Goal: Navigation & Orientation: Find specific page/section

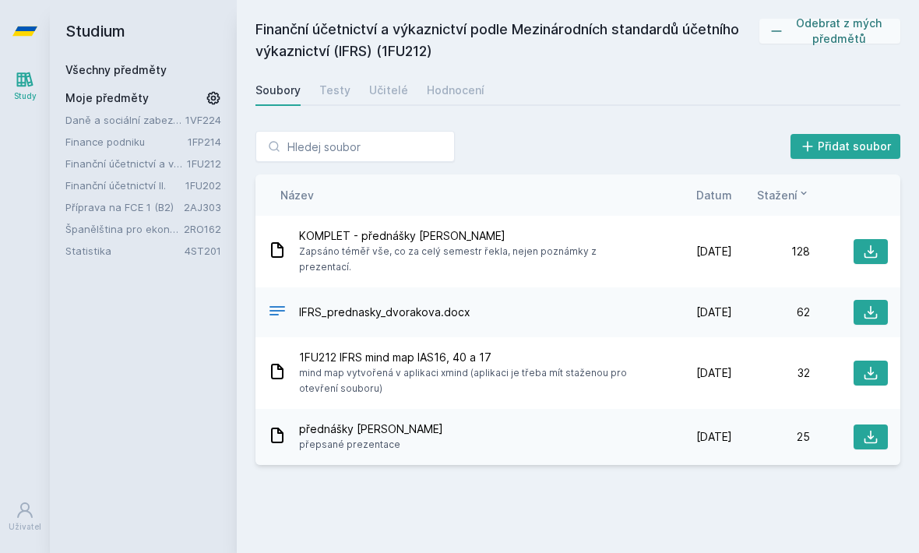
click at [568, 258] on span "Zapsáno téměř vše, co za celý semestr řekla, nejen poznámky z prezentací." at bounding box center [473, 259] width 349 height 31
click at [874, 244] on icon at bounding box center [871, 252] width 16 height 16
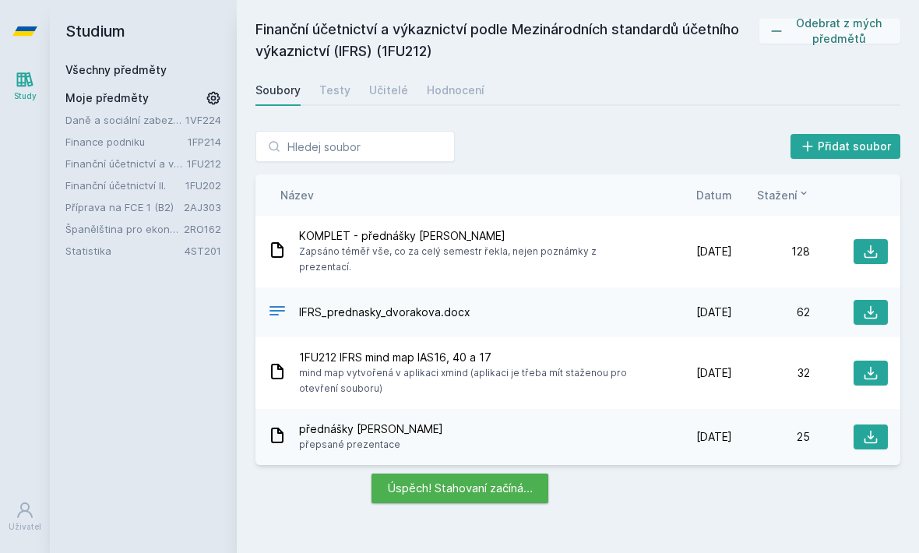
click at [845, 146] on button "Přidat soubor" at bounding box center [845, 146] width 111 height 25
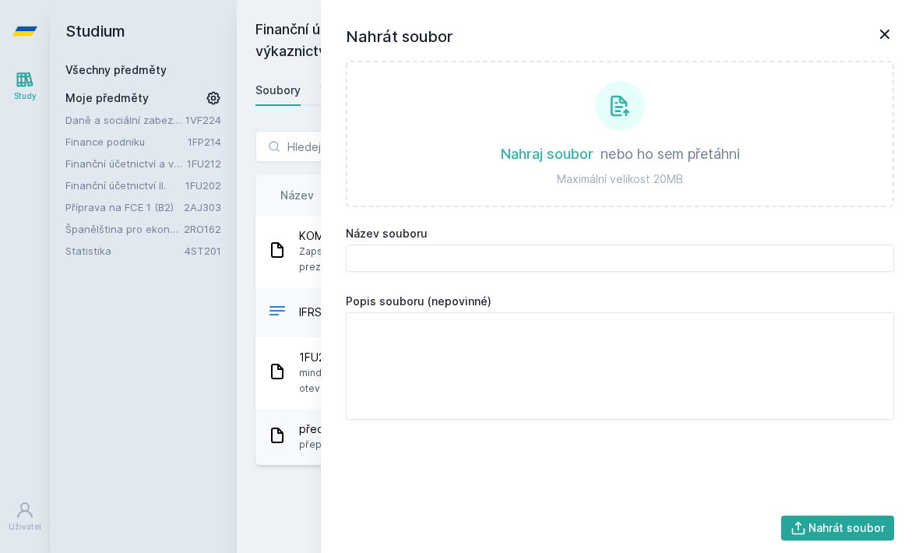
click at [883, 28] on icon at bounding box center [884, 34] width 19 height 19
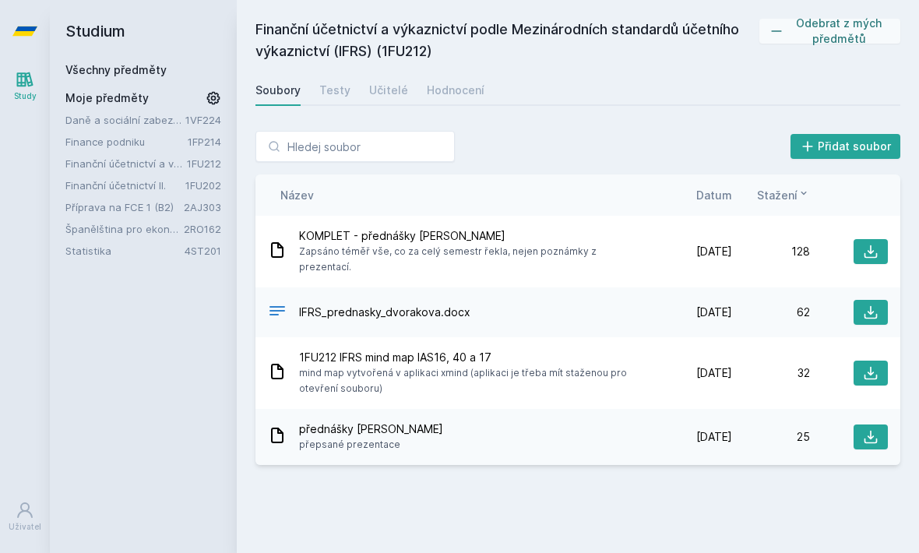
click at [870, 245] on icon at bounding box center [870, 251] width 13 height 13
click at [872, 429] on icon at bounding box center [871, 437] width 16 height 16
click at [146, 208] on link "Příprava na FCE 1 (B2)" at bounding box center [124, 207] width 118 height 16
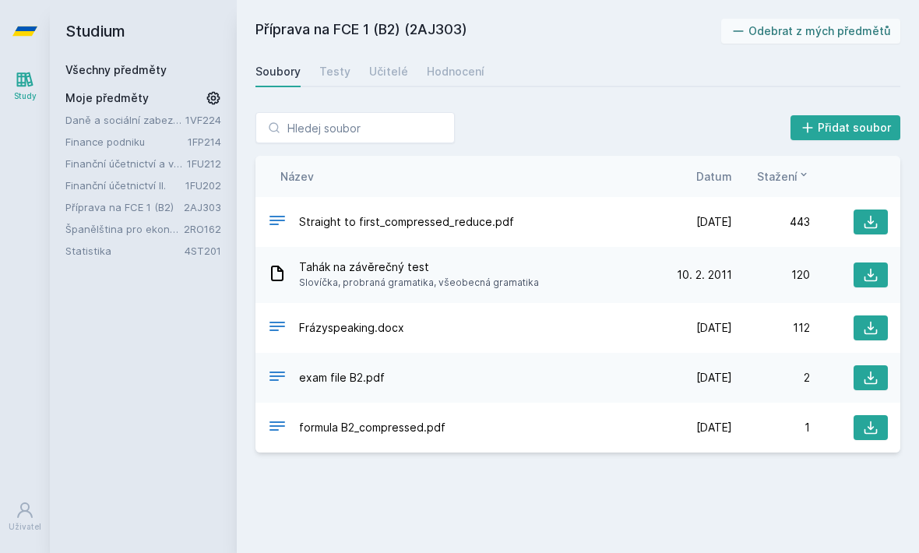
click at [164, 170] on link "Finanční účetnictví a výkaznictví podle Mezinárodních standardů účetního výkazn…" at bounding box center [125, 164] width 121 height 16
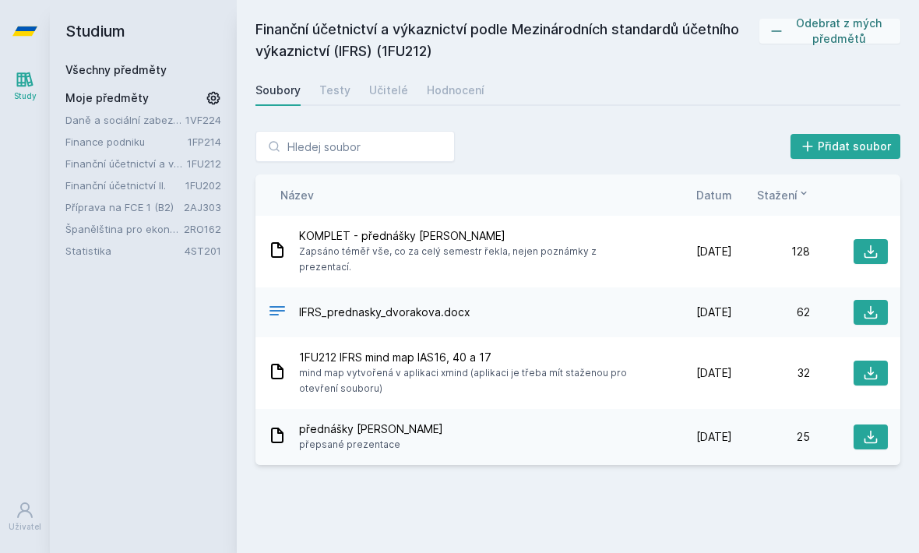
click at [876, 429] on icon at bounding box center [871, 437] width 16 height 16
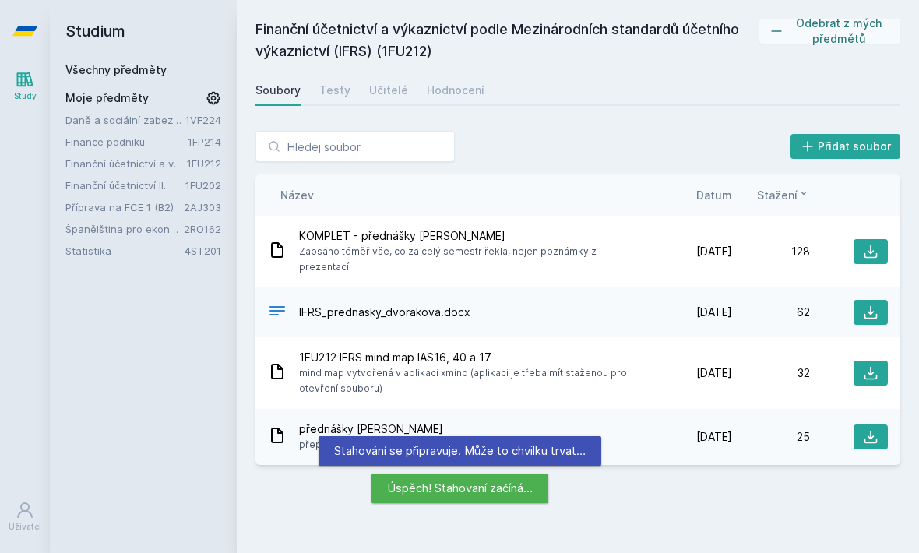
click at [880, 300] on button at bounding box center [870, 312] width 34 height 25
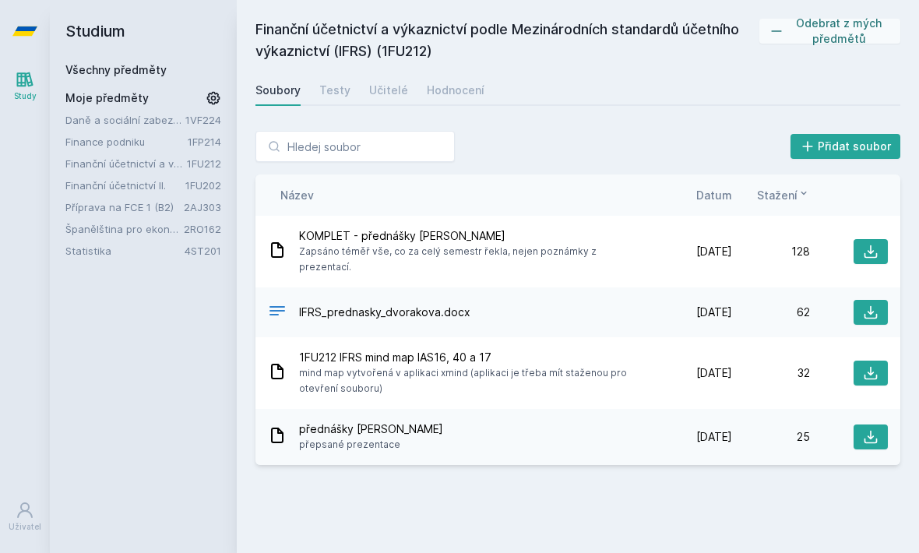
click at [339, 95] on div "Testy" at bounding box center [334, 91] width 31 height 16
